Goal: Task Accomplishment & Management: Use online tool/utility

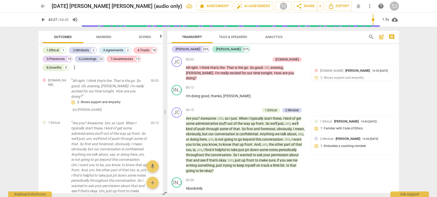
scroll to position [3544, 0]
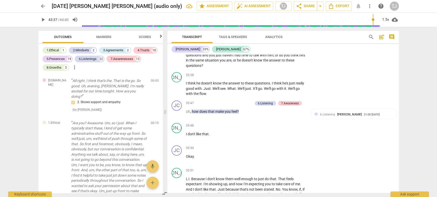
click at [408, 85] on div "arrow_back [DATE] [PERSON_NAME] Coaching [PERSON_NAME] (audio only) edit star A…" at bounding box center [218, 98] width 437 height 197
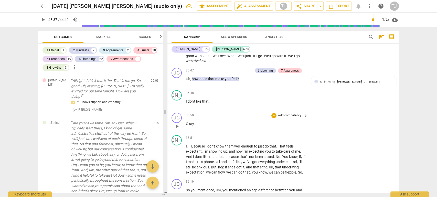
scroll to position [3576, 0]
click at [370, 36] on span "search" at bounding box center [371, 37] width 6 height 6
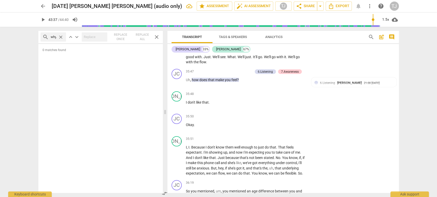
scroll to position [0, 0]
type input "why"
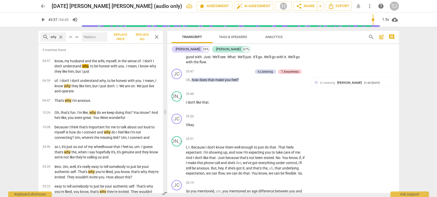
scroll to position [0, 0]
click at [60, 36] on span "close" at bounding box center [60, 37] width 5 height 5
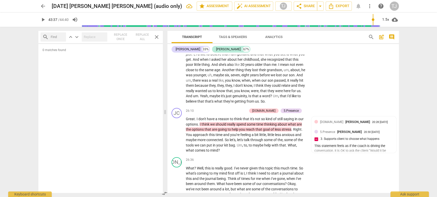
scroll to position [2637, 0]
click at [258, 117] on p "Great . I don't have a reason to think that it's not so kind of still saying in…" at bounding box center [246, 135] width 120 height 37
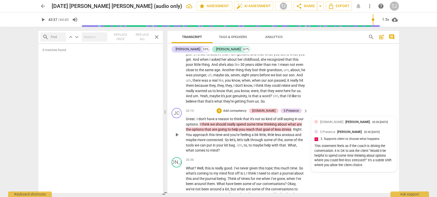
click at [345, 120] on span "[PERSON_NAME]" at bounding box center [357, 122] width 25 height 4
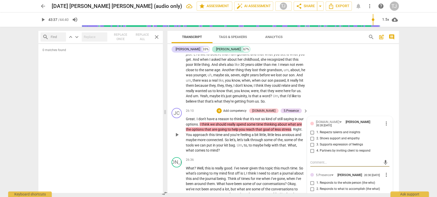
click at [385, 121] on span "more_vert" at bounding box center [386, 124] width 6 height 6
click at [386, 97] on li "Delete" at bounding box center [390, 96] width 18 height 10
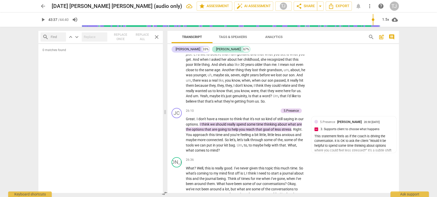
type input "2618"
